Goal: Find specific page/section: Find specific page/section

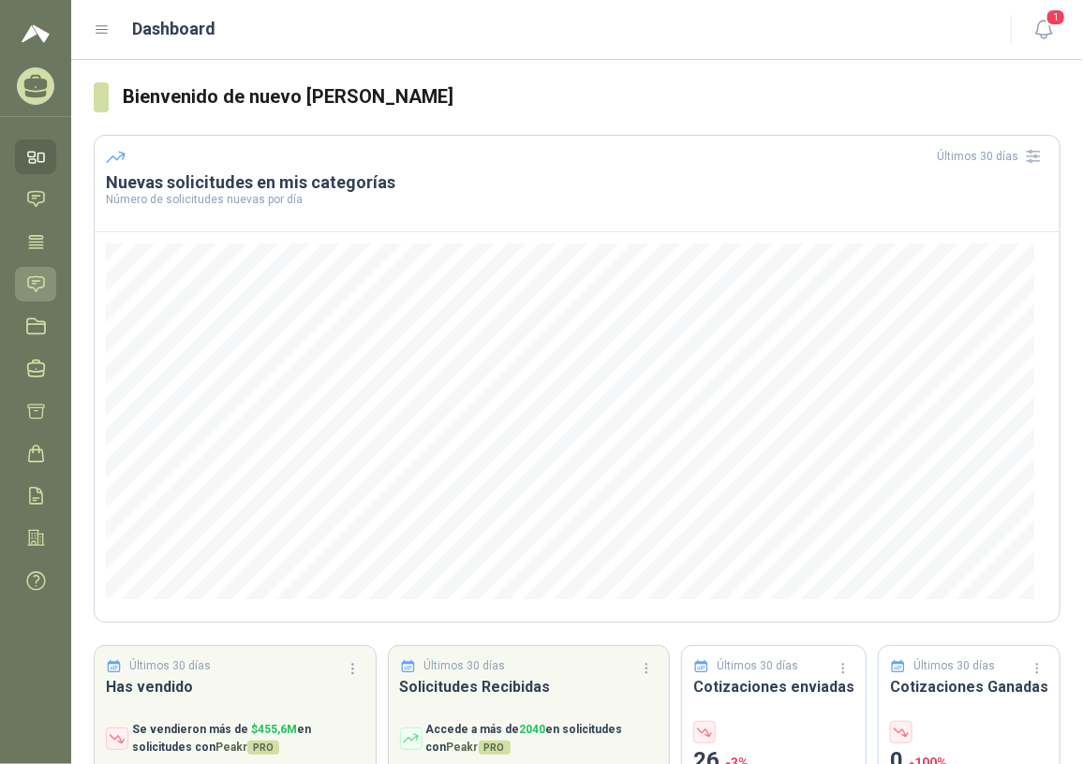
click at [44, 282] on icon at bounding box center [36, 283] width 16 height 15
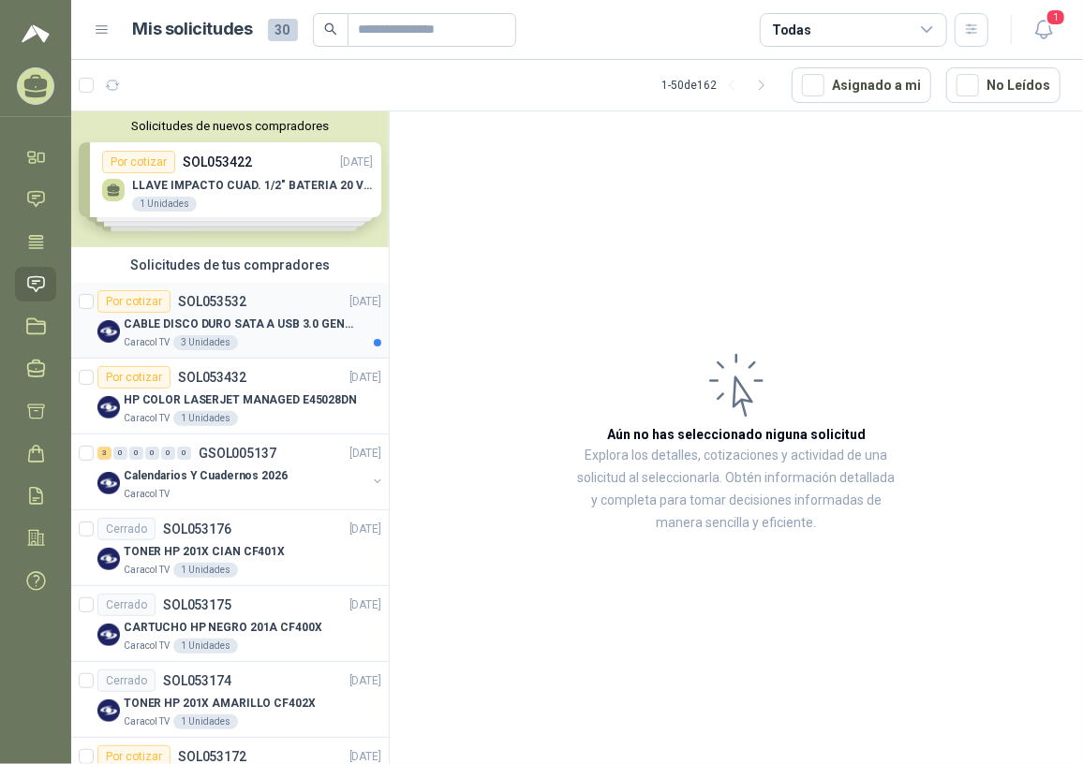
click at [244, 318] on p "CABLE DISCO DURO SATA A USB 3.0 GENERICO" at bounding box center [240, 325] width 233 height 18
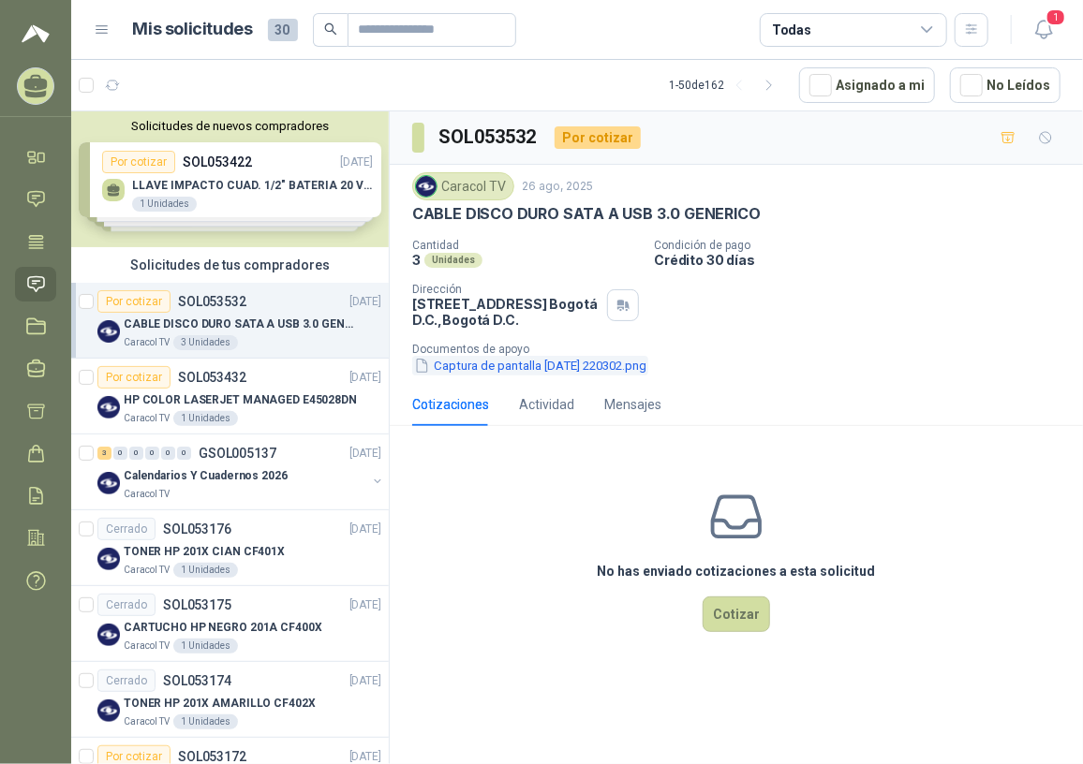
click at [559, 363] on button "Captura de pantalla [DATE] 220302.png" at bounding box center [530, 366] width 236 height 20
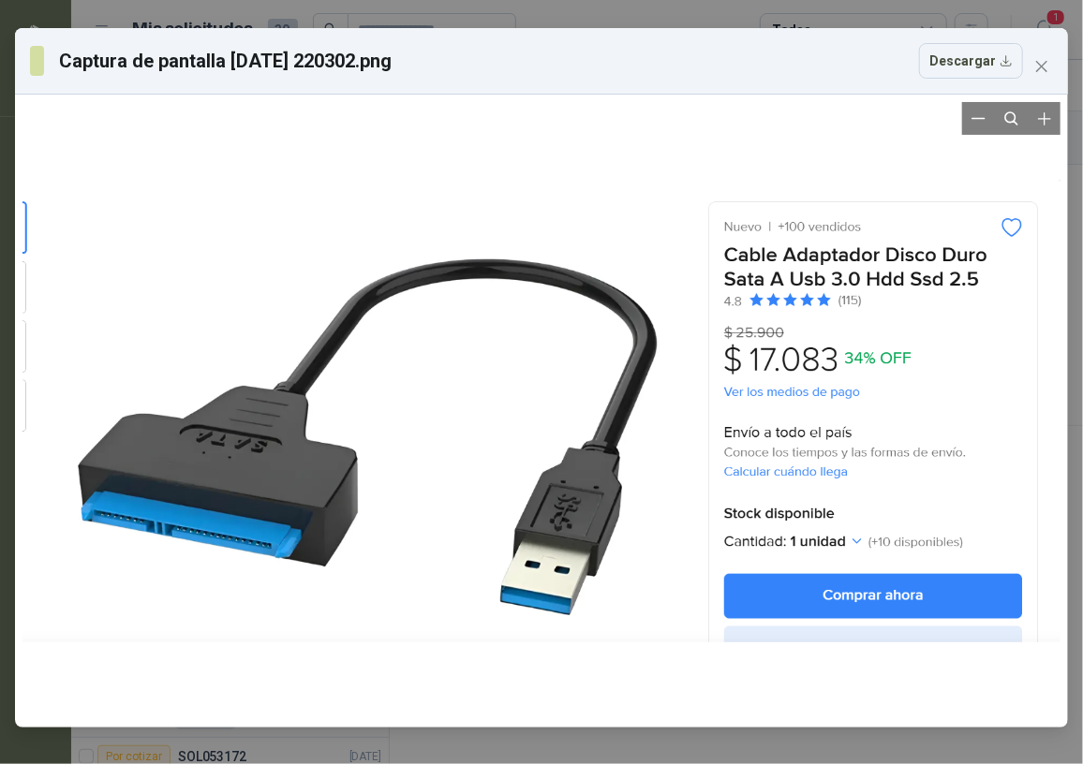
click at [947, 152] on div at bounding box center [541, 411] width 1038 height 618
